Goal: Navigation & Orientation: Find specific page/section

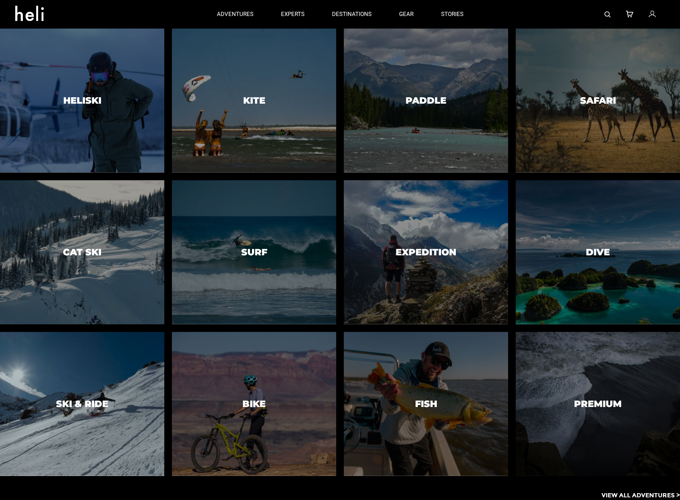
click at [71, 400] on h3 "Ski & Ride" at bounding box center [82, 404] width 52 height 10
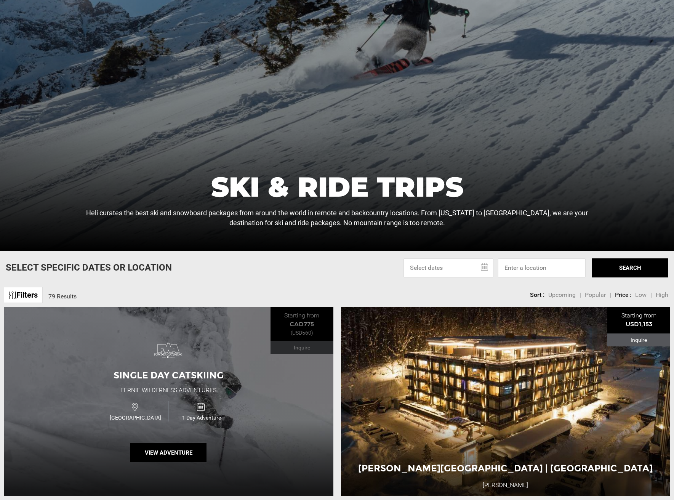
scroll to position [203, 0]
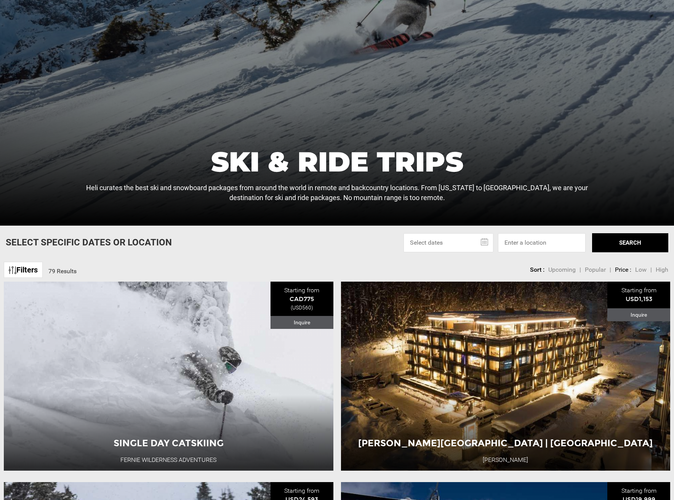
click at [9, 264] on link "Filters" at bounding box center [23, 270] width 39 height 16
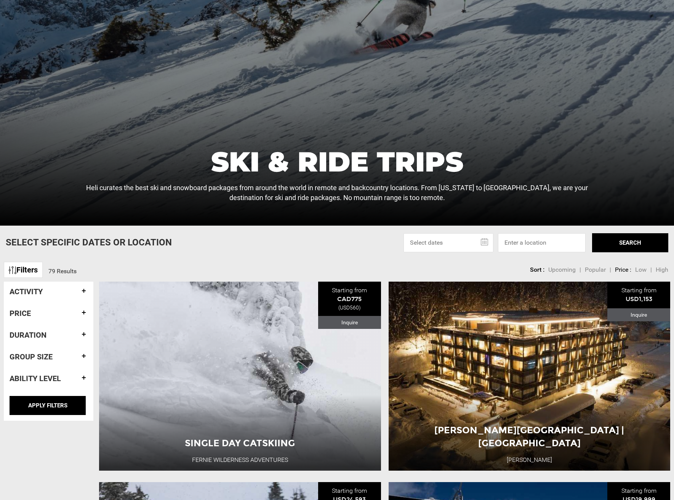
click at [37, 271] on link "Filters" at bounding box center [23, 270] width 39 height 16
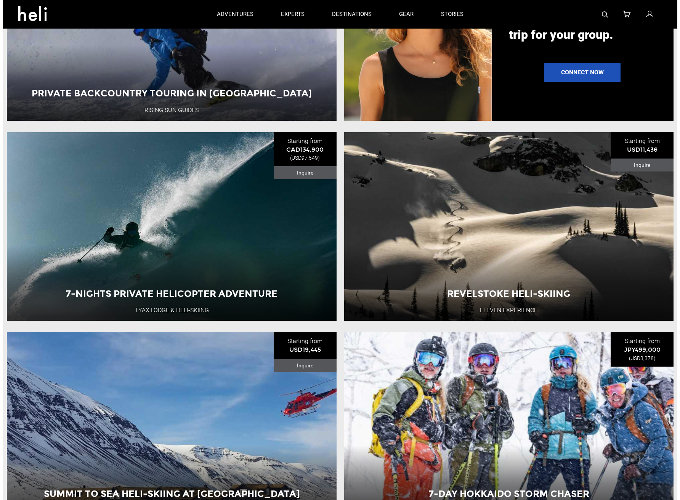
scroll to position [0, 0]
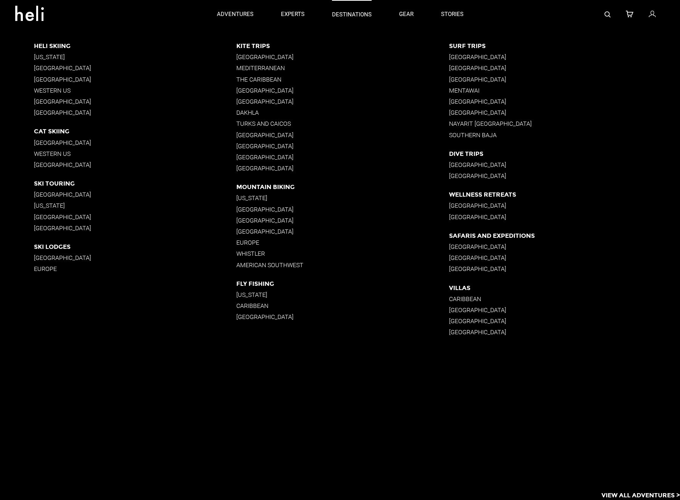
click at [360, 12] on p "destinations" at bounding box center [352, 15] width 40 height 8
click at [51, 113] on p "[GEOGRAPHIC_DATA]" at bounding box center [135, 112] width 202 height 7
click at [465, 332] on p "[GEOGRAPHIC_DATA]" at bounding box center [564, 332] width 231 height 7
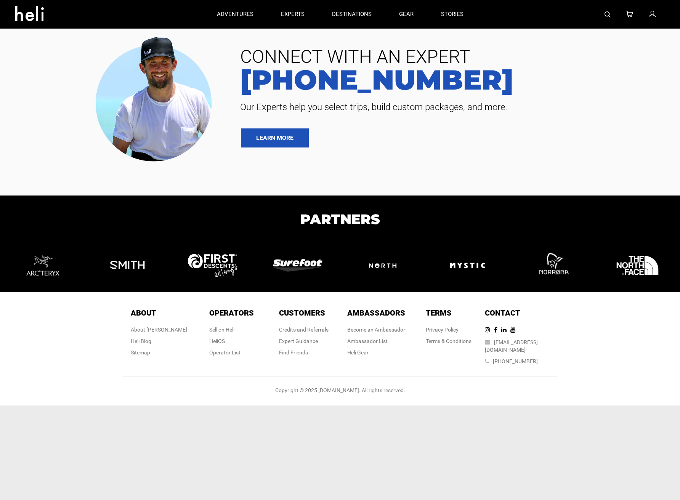
click at [44, 18] on link at bounding box center [34, 14] width 49 height 27
